Goal: Submit feedback/report problem

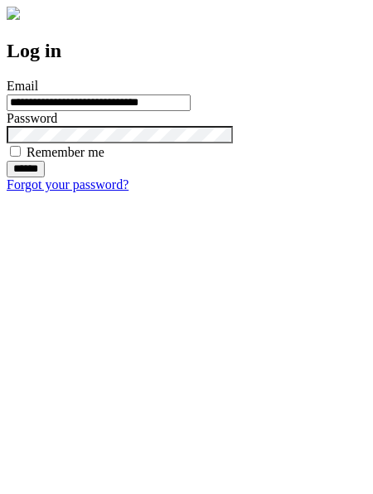
type input "**********"
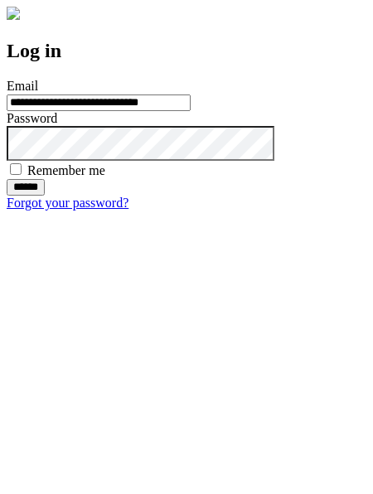
click at [45, 196] on input "******" at bounding box center [26, 187] width 38 height 17
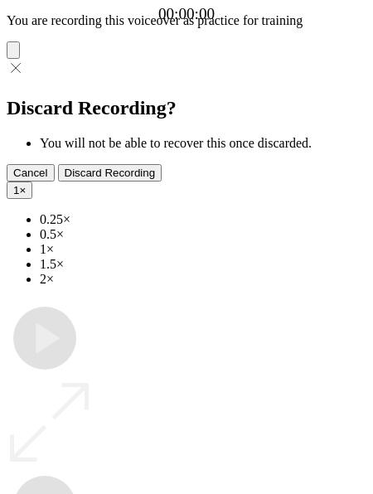
type input "**********"
